Goal: Task Accomplishment & Management: Manage account settings

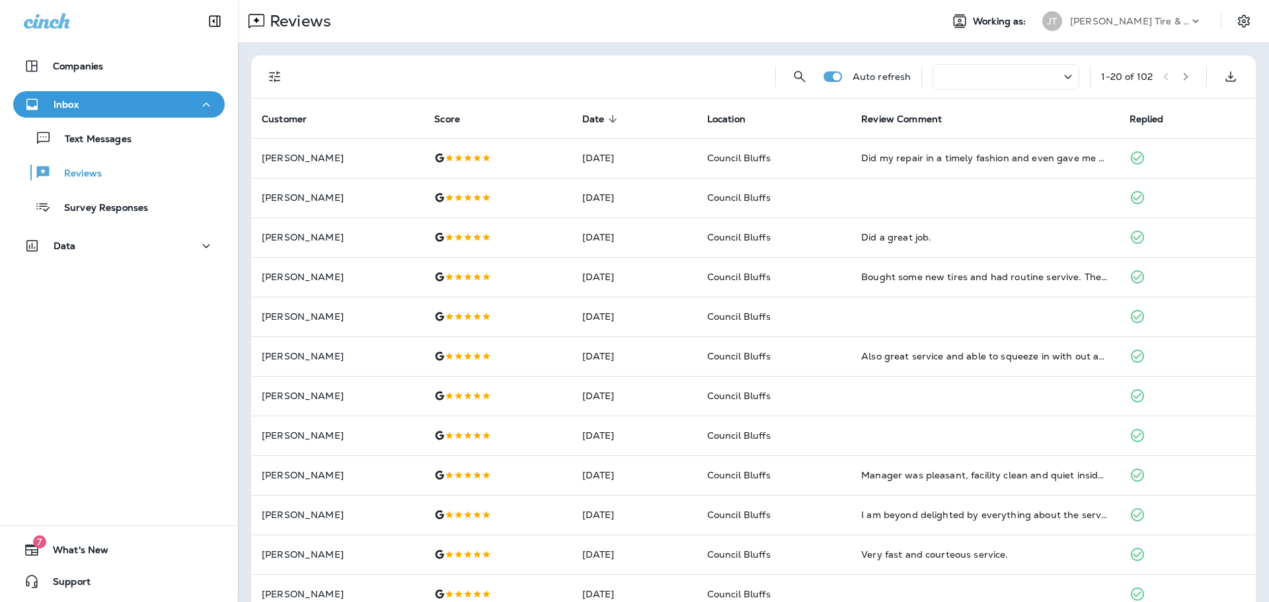
drag, startPoint x: 94, startPoint y: 402, endPoint x: 77, endPoint y: 395, distance: 18.9
click at [92, 402] on div "Companies Inbox Text Messages Reviews Survey Responses Data 7 What's New Support" at bounding box center [119, 301] width 238 height 602
click at [32, 393] on div "Companies Inbox Text Messages Reviews Survey Responses Data 7 What's New Support" at bounding box center [119, 301] width 238 height 602
click at [101, 391] on div "Companies Inbox Text Messages Reviews Survey Responses Data 7 What's New Support" at bounding box center [119, 301] width 238 height 602
click at [125, 413] on div "Companies Inbox Text Messages Reviews Survey Responses Data 7 What's New Support" at bounding box center [119, 301] width 238 height 602
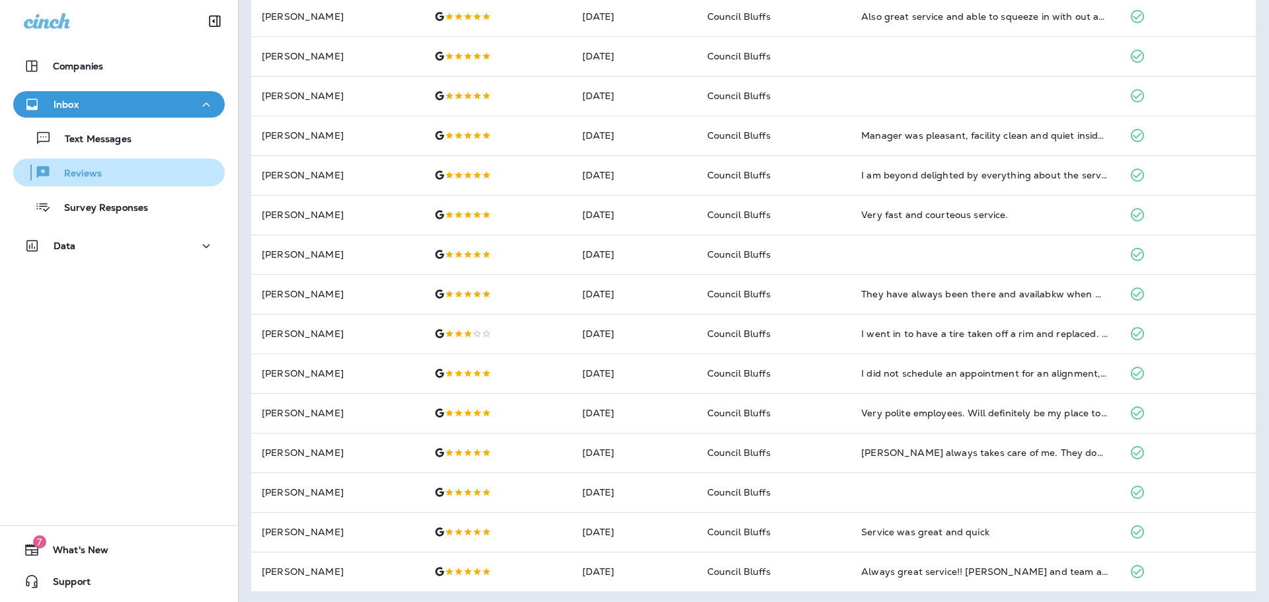
scroll to position [343, 0]
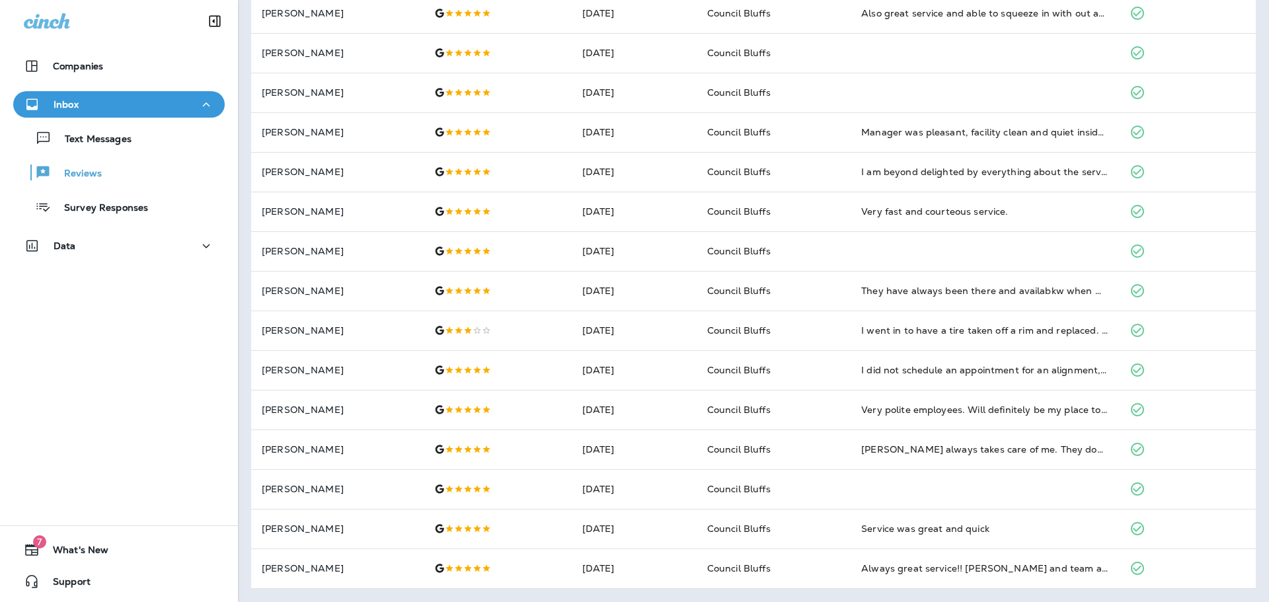
click at [55, 385] on div "Companies Inbox Text Messages Reviews Survey Responses Data 7 What's New Support" at bounding box center [119, 301] width 238 height 602
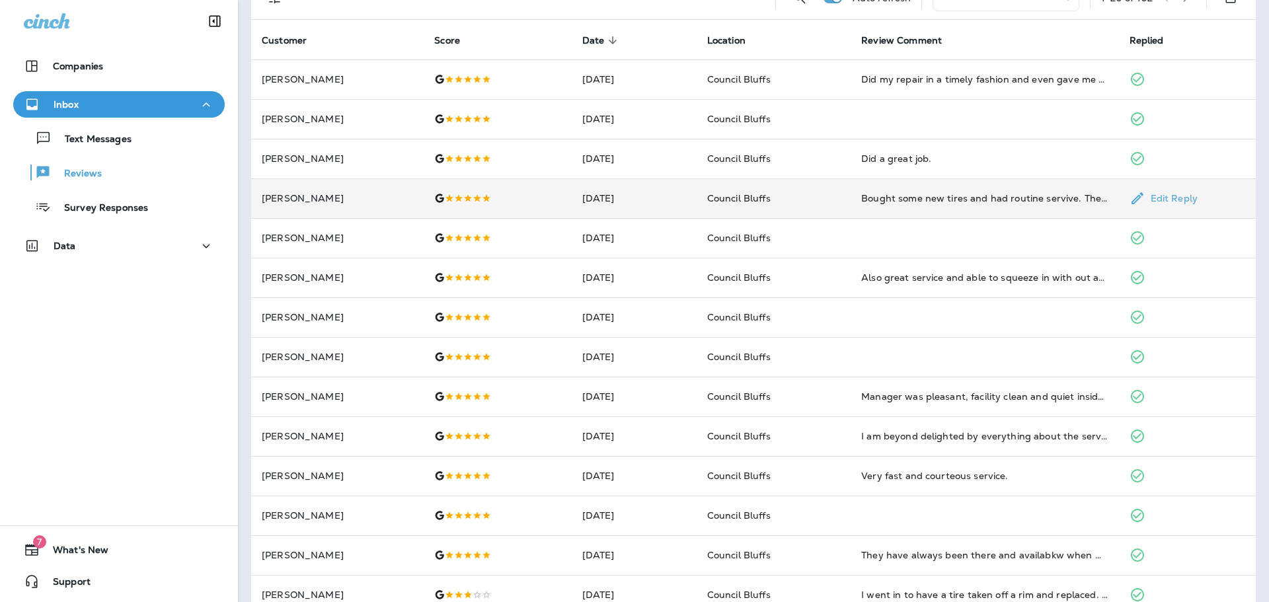
scroll to position [0, 0]
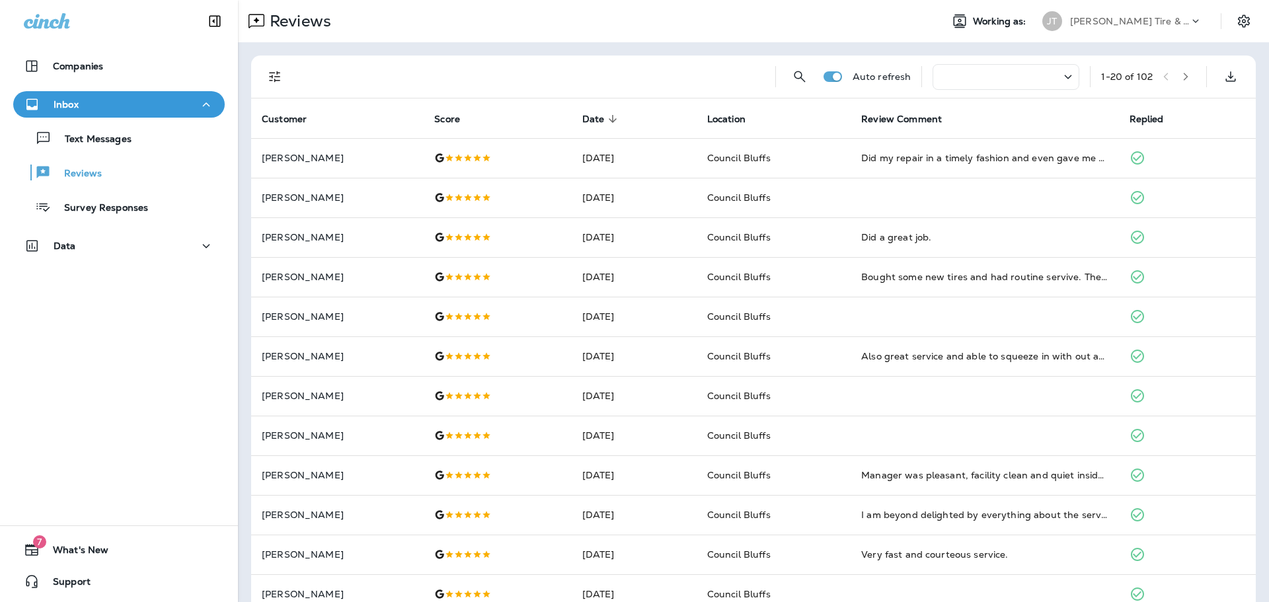
click at [63, 402] on div "Companies Inbox Text Messages Reviews Survey Responses Data 7 What's New Support" at bounding box center [119, 301] width 238 height 602
